Goal: Task Accomplishment & Management: Complete application form

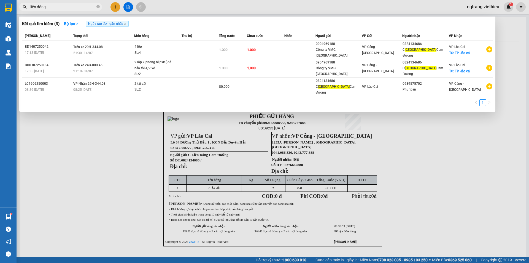
scroll to position [23, 0]
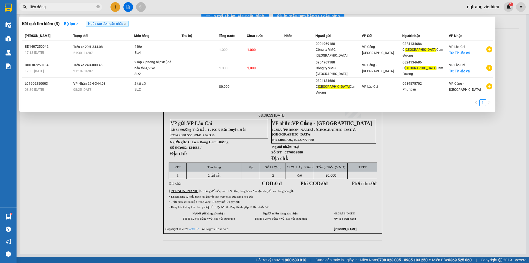
click at [29, 6] on span "liên đông" at bounding box center [60, 7] width 83 height 8
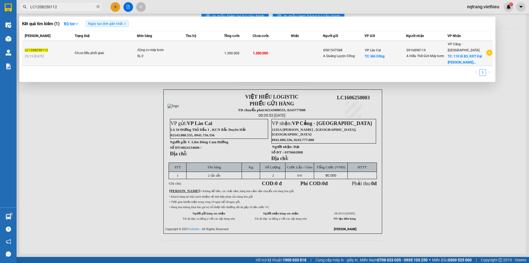
type input "LC1208250112"
click at [291, 57] on td "1.300.000" at bounding box center [272, 53] width 38 height 25
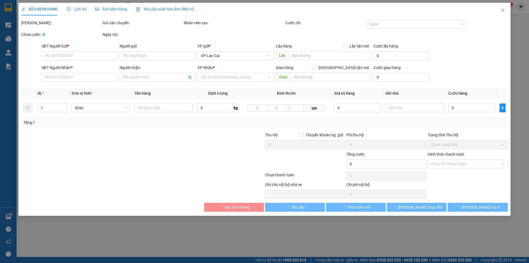
type input "0981547588"
type input "A Quảng Luyện Đồng"
checkbox input "true"
type input "Mỏ Đồng"
type input "0916898114"
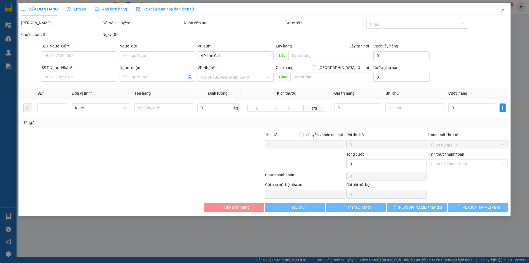
type input "A Hiếu Thế Giới Máy bơm"
checkbox input "true"
type input "110 lô B3, KĐT Đại Kim Định công"
type input "1.300.000"
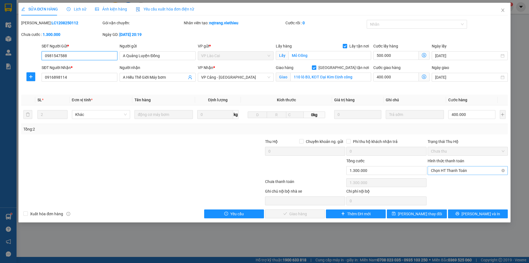
click at [448, 171] on span "Chọn HT Thanh Toán" at bounding box center [468, 170] width 74 height 8
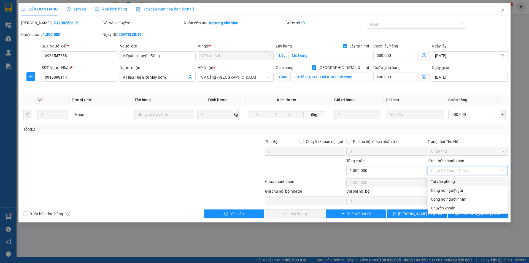
click at [448, 184] on div "Tại văn phòng" at bounding box center [468, 181] width 74 height 6
type input "0"
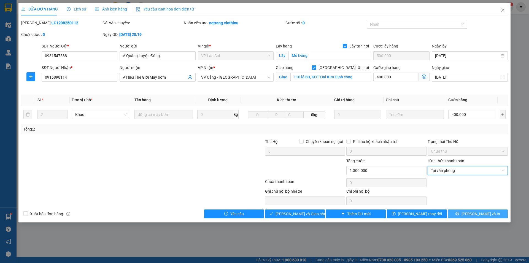
click at [477, 214] on span "[PERSON_NAME] và In" at bounding box center [481, 214] width 39 height 6
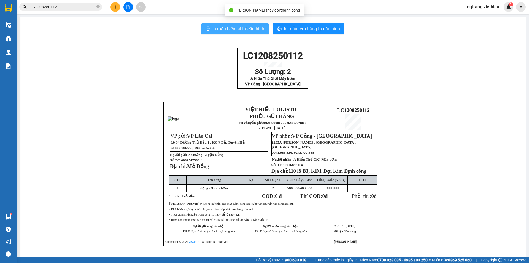
click at [243, 31] on span "In mẫu biên lai tự cấu hình" at bounding box center [238, 28] width 52 height 7
